Goal: Transaction & Acquisition: Purchase product/service

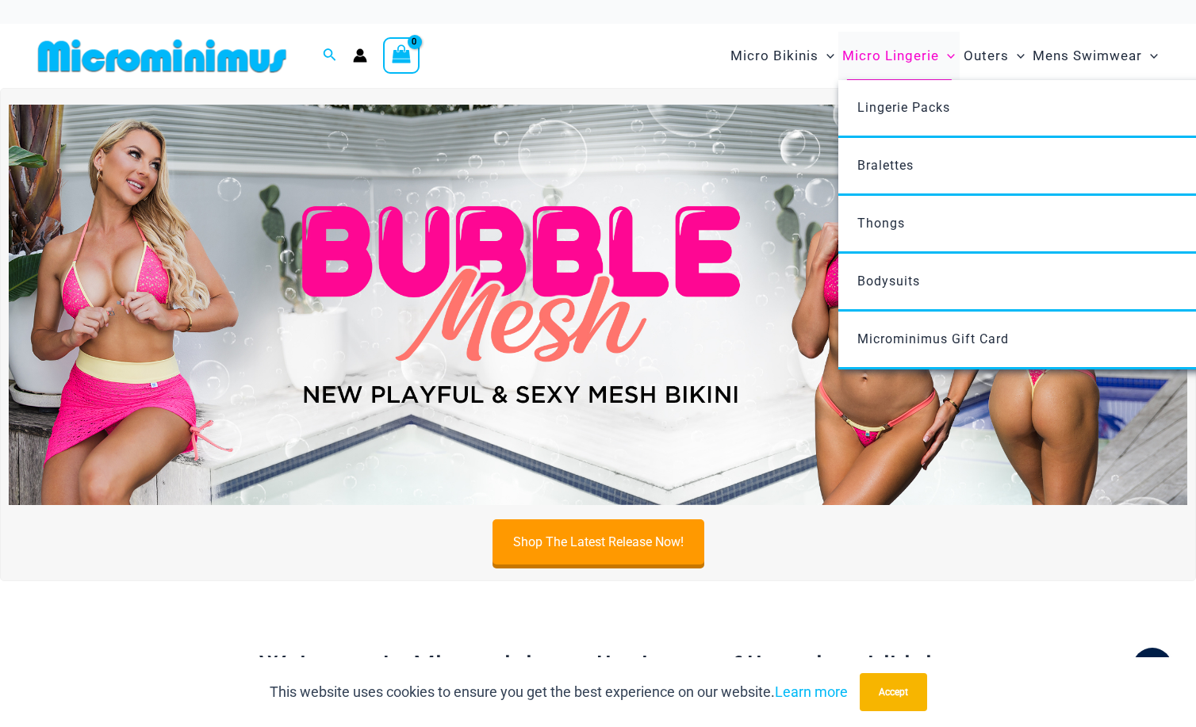
click at [926, 57] on span "Micro Lingerie" at bounding box center [891, 56] width 97 height 40
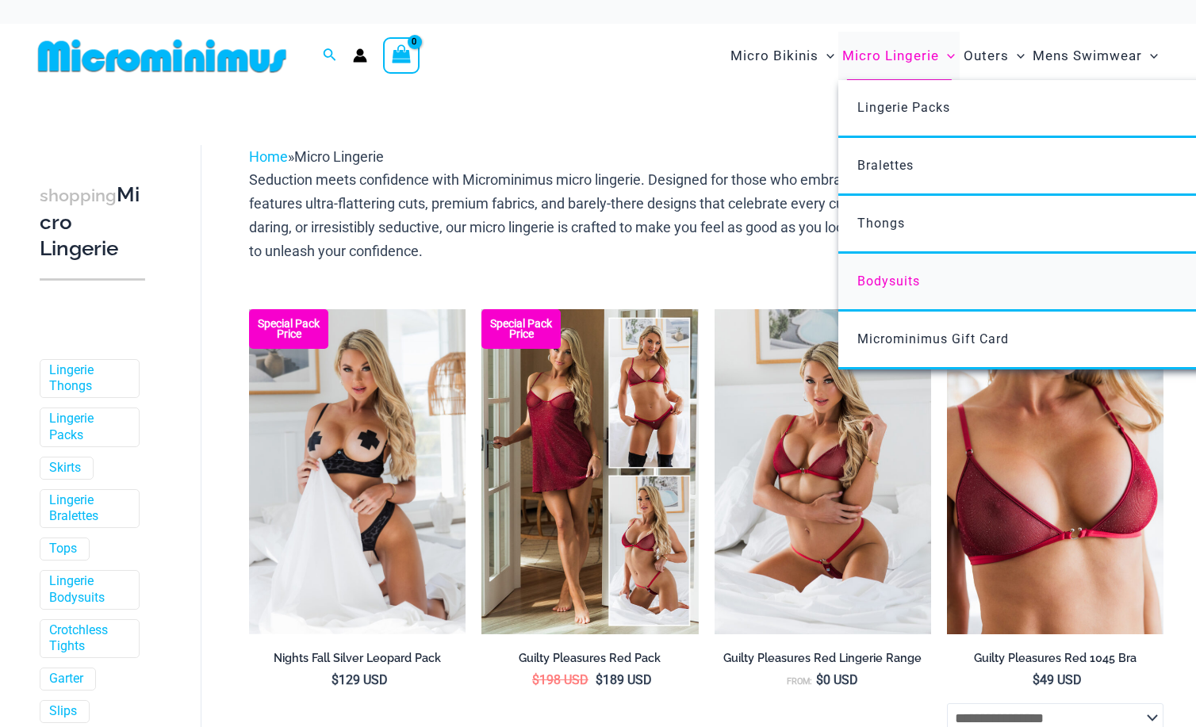
click at [904, 281] on span "Bodysuits" at bounding box center [889, 281] width 63 height 15
